Goal: Entertainment & Leisure: Consume media (video, audio)

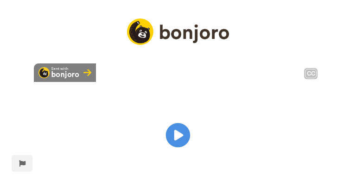
scroll to position [74, 0]
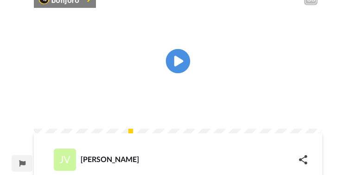
click at [175, 72] on icon "Play/Pause" at bounding box center [178, 61] width 25 height 44
click at [186, 96] on video at bounding box center [178, 61] width 289 height 144
click at [179, 71] on icon "Play/Pause" at bounding box center [178, 61] width 25 height 44
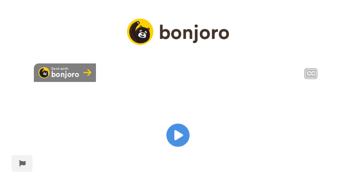
scroll to position [37, 0]
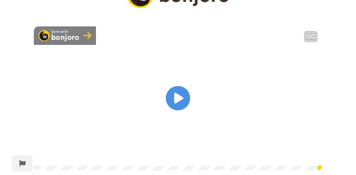
click at [180, 110] on icon "Play/Pause" at bounding box center [178, 99] width 25 height 44
click at [177, 111] on icon at bounding box center [178, 98] width 25 height 25
click at [176, 108] on icon "Play/Pause" at bounding box center [178, 99] width 25 height 44
click at [178, 106] on icon "Play/Pause" at bounding box center [178, 99] width 25 height 44
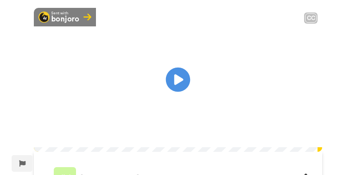
click at [182, 90] on icon at bounding box center [178, 80] width 25 height 25
click at [182, 90] on icon "Play/Pause" at bounding box center [178, 80] width 25 height 44
click at [174, 86] on icon at bounding box center [178, 80] width 25 height 25
click at [181, 84] on icon at bounding box center [178, 80] width 25 height 25
click at [177, 86] on icon "Play/Pause" at bounding box center [178, 80] width 25 height 44
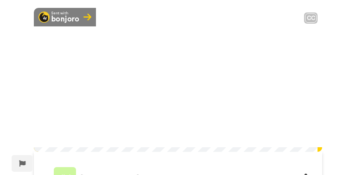
click at [177, 86] on icon at bounding box center [178, 80] width 25 height 25
click at [175, 88] on icon "Play/Pause" at bounding box center [178, 80] width 25 height 44
drag, startPoint x: 217, startPoint y: 103, endPoint x: 221, endPoint y: 63, distance: 40.1
click at [217, 98] on video at bounding box center [178, 80] width 289 height 144
click at [178, 88] on icon "Play/Pause" at bounding box center [178, 80] width 25 height 44
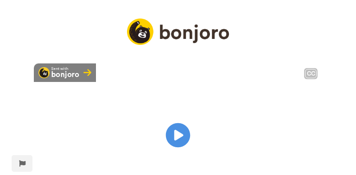
click at [176, 142] on icon "Play/Pause" at bounding box center [178, 136] width 25 height 44
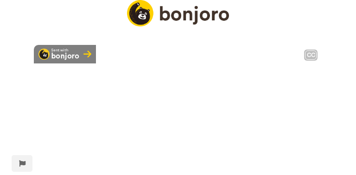
scroll to position [37, 0]
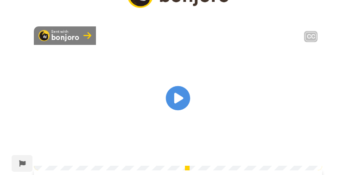
click at [181, 107] on icon "Play/Pause" at bounding box center [178, 99] width 25 height 44
click at [175, 104] on icon "Play/Pause" at bounding box center [178, 99] width 25 height 44
click at [180, 110] on icon "Play/Pause" at bounding box center [178, 99] width 25 height 44
click at [191, 97] on video at bounding box center [178, 98] width 289 height 144
click at [176, 104] on icon "Play/Pause" at bounding box center [178, 99] width 25 height 44
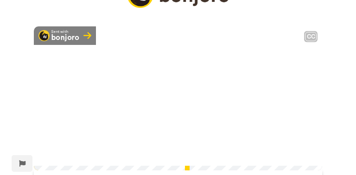
click at [134, 115] on video at bounding box center [178, 98] width 289 height 144
click at [151, 115] on video at bounding box center [178, 98] width 289 height 144
click at [198, 110] on video at bounding box center [178, 98] width 289 height 144
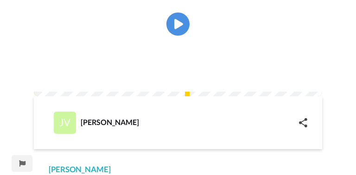
scroll to position [93, 0]
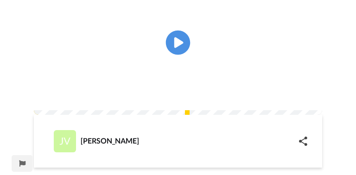
click at [179, 54] on icon "Play/Pause" at bounding box center [178, 43] width 25 height 44
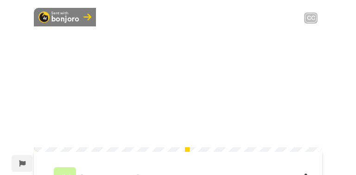
click at [189, 79] on icon "Play/Pause" at bounding box center [178, 80] width 25 height 44
click at [176, 88] on icon "Play/Pause" at bounding box center [178, 80] width 25 height 44
click at [190, 93] on video at bounding box center [178, 80] width 289 height 144
click at [175, 87] on icon "Play/Pause" at bounding box center [178, 80] width 25 height 44
click at [239, 77] on video at bounding box center [178, 80] width 289 height 144
